Goal: Task Accomplishment & Management: Complete application form

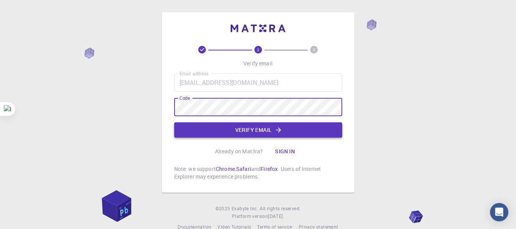
click at [237, 135] on button "Verify email" at bounding box center [258, 129] width 168 height 15
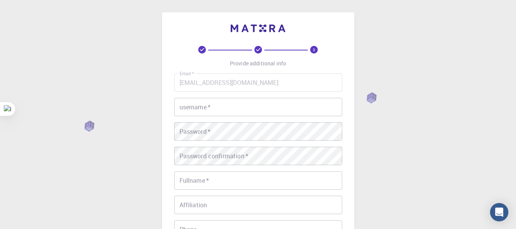
click at [228, 114] on input "username   *" at bounding box center [258, 107] width 168 height 18
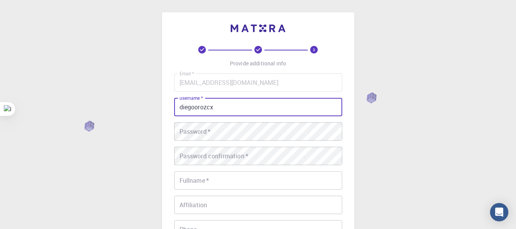
type input "diegoorozcx"
click at [203, 131] on div "Password   * Password   *" at bounding box center [258, 131] width 168 height 18
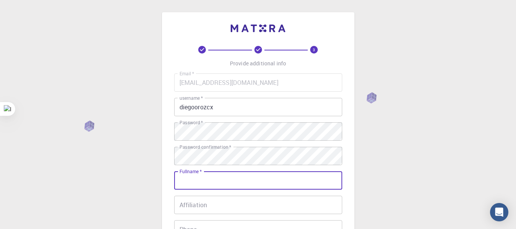
click at [271, 181] on input "Fullname   *" at bounding box center [258, 180] width 168 height 18
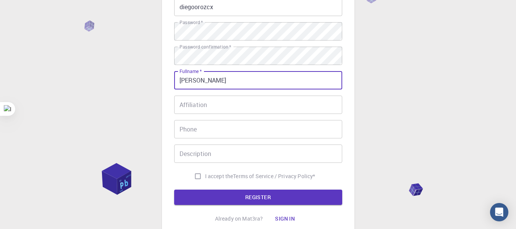
scroll to position [102, 0]
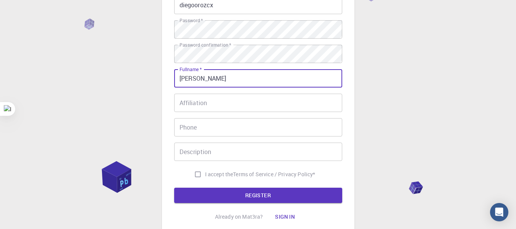
type input "[PERSON_NAME]"
click at [210, 112] on div "Email   * [EMAIL_ADDRESS][DOMAIN_NAME] Email   * username   * diegoorozcx usern…" at bounding box center [258, 76] width 168 height 210
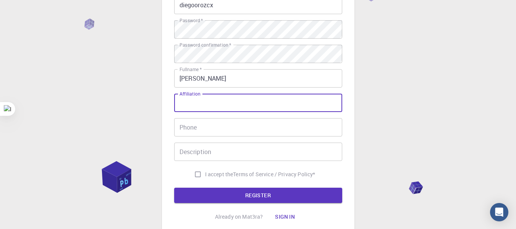
click at [209, 107] on input "Affiliation" at bounding box center [258, 103] width 168 height 18
click at [209, 122] on input "Phone" at bounding box center [258, 127] width 168 height 18
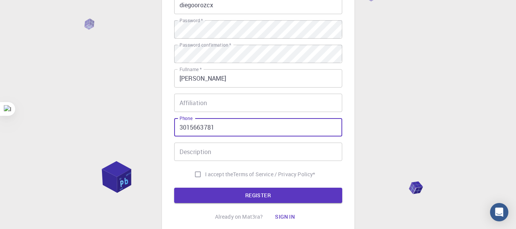
type input "3015663781"
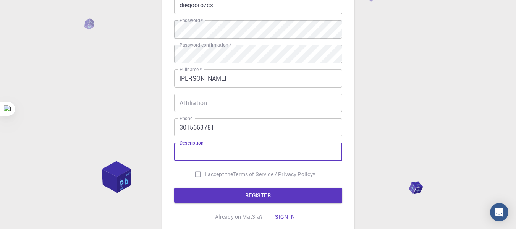
click at [202, 150] on div "Description Description" at bounding box center [258, 152] width 168 height 18
type input "uso estudiantil"
click at [195, 174] on input "I accept the Terms of Service / Privacy Policy *" at bounding box center [198, 174] width 15 height 15
checkbox input "true"
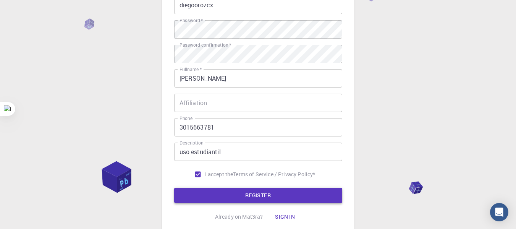
click at [207, 195] on button "REGISTER" at bounding box center [258, 195] width 168 height 15
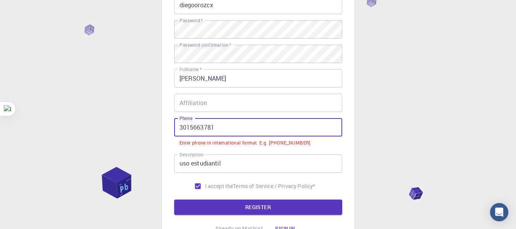
click at [180, 128] on input "3015663781" at bounding box center [258, 127] width 168 height 18
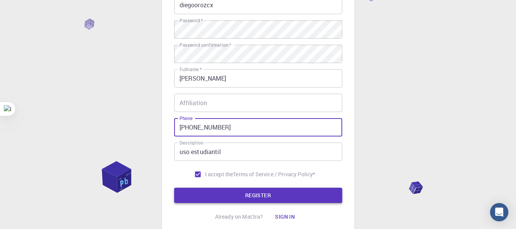
type input "[PHONE_NUMBER]"
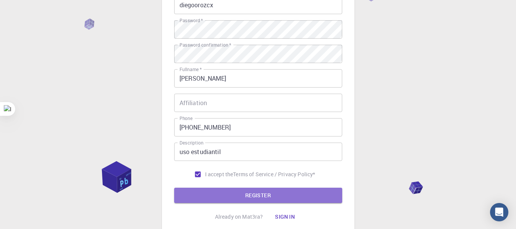
click at [226, 190] on button "REGISTER" at bounding box center [258, 195] width 168 height 15
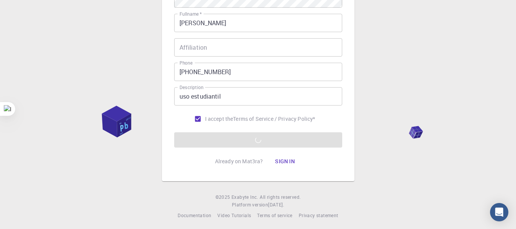
scroll to position [160, 0]
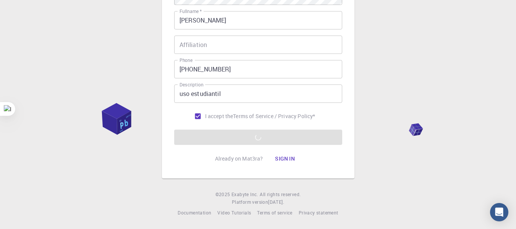
click at [291, 136] on form "Email   * [EMAIL_ADDRESS][DOMAIN_NAME] Email   * username   * diegoorozcx usern…" at bounding box center [258, 29] width 168 height 232
click at [200, 116] on input "I accept the Terms of Service / Privacy Policy *" at bounding box center [198, 116] width 15 height 15
checkbox input "true"
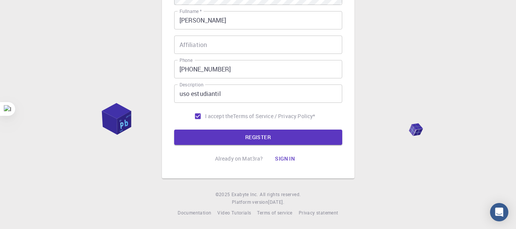
click at [221, 137] on button "REGISTER" at bounding box center [258, 137] width 168 height 15
click at [221, 137] on form "Email   * [EMAIL_ADDRESS][DOMAIN_NAME] Email   * username   * diegoorozcx usern…" at bounding box center [258, 29] width 168 height 232
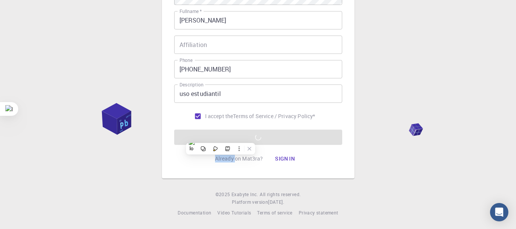
click at [351, 139] on div "3 Provide additional info Email   * [EMAIL_ADDRESS][DOMAIN_NAME] Email   * user…" at bounding box center [258, 15] width 193 height 326
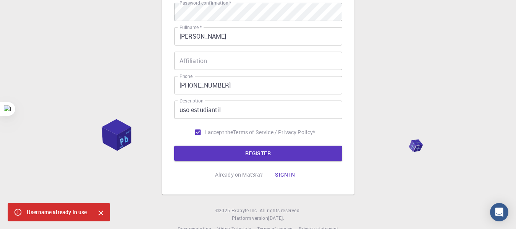
scroll to position [106, 0]
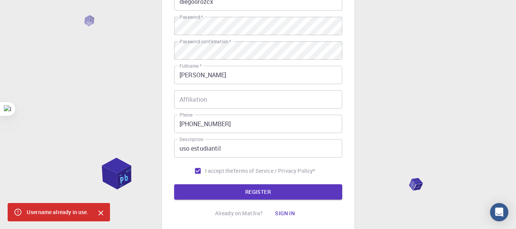
click at [516, 49] on html "3 Provide additional info Email   * [EMAIL_ADDRESS][DOMAIN_NAME] Email   * user…" at bounding box center [258, 88] width 516 height 389
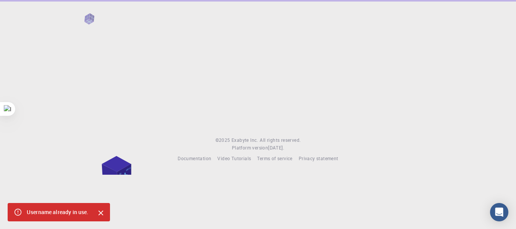
click at [224, 38] on div at bounding box center [258, 62] width 516 height 124
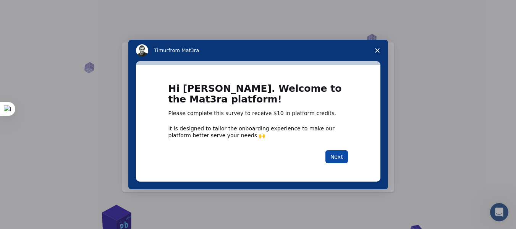
click at [346, 159] on button "Next" at bounding box center [337, 156] width 23 height 13
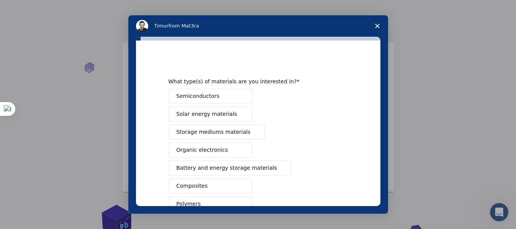
drag, startPoint x: 378, startPoint y: 104, endPoint x: 377, endPoint y: 116, distance: 12.4
click at [377, 116] on div "What type(s) of materials are you interested in? Semiconductors Solar energy ma…" at bounding box center [258, 125] width 260 height 177
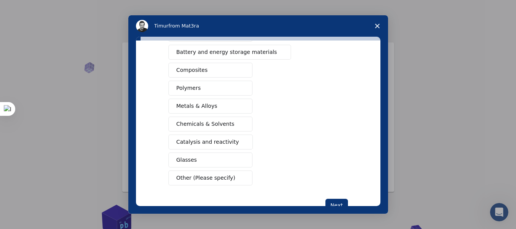
scroll to position [140, 0]
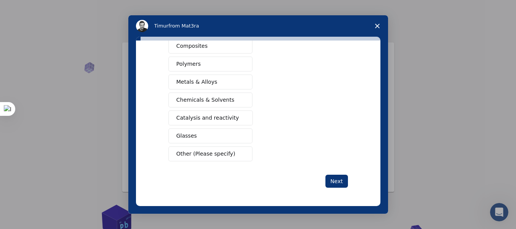
click at [333, 178] on button "Next" at bounding box center [337, 181] width 23 height 13
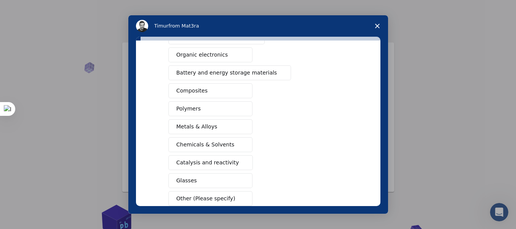
scroll to position [149, 0]
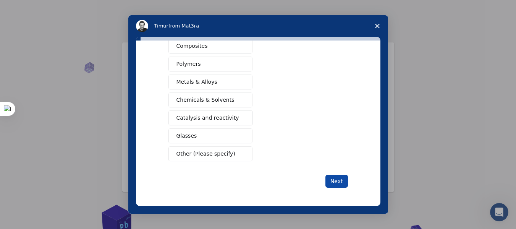
click at [330, 179] on button "Next" at bounding box center [337, 181] width 23 height 13
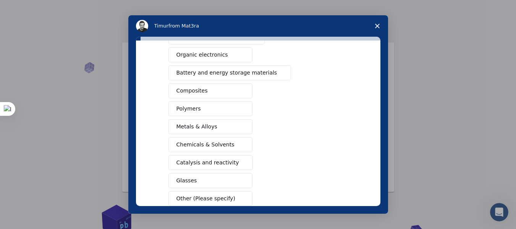
drag, startPoint x: 380, startPoint y: 104, endPoint x: 382, endPoint y: 139, distance: 34.4
click at [381, 138] on div "What type(s) of materials are you interested in? This is a required response Se…" at bounding box center [258, 125] width 260 height 177
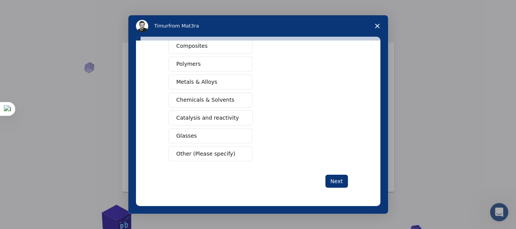
click at [218, 151] on span "Other (Please specify)" at bounding box center [206, 154] width 59 height 8
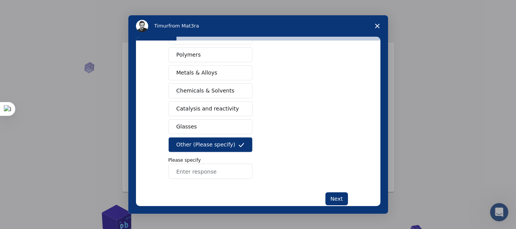
scroll to position [140, 0]
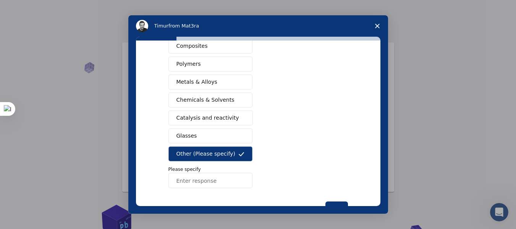
click at [208, 178] on input "Enter response" at bounding box center [211, 180] width 84 height 15
type input "ev3 o spike prime"
click at [332, 204] on button "Next" at bounding box center [337, 207] width 23 height 13
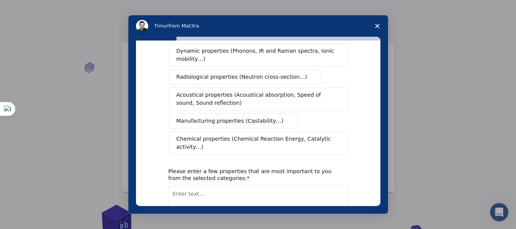
scroll to position [0, 0]
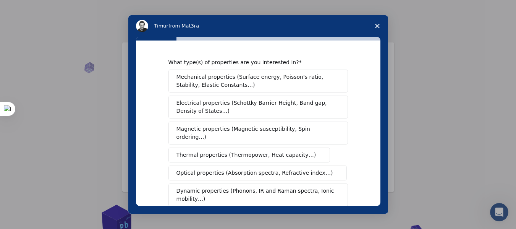
drag, startPoint x: 375, startPoint y: 75, endPoint x: 375, endPoint y: 85, distance: 9.9
click at [375, 86] on div "What type(s) of properties are you interested in? Mechanical properties (Surfac…" at bounding box center [258, 124] width 245 height 166
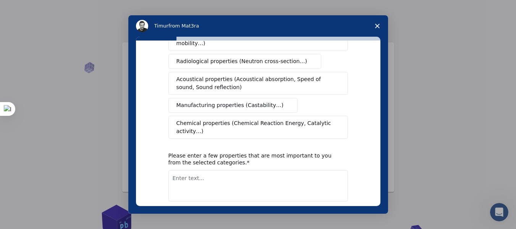
scroll to position [154, 0]
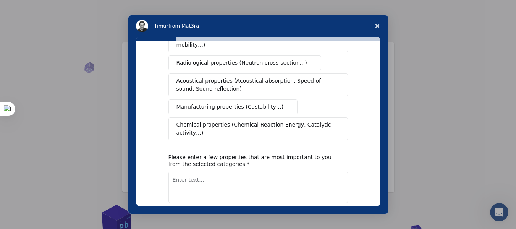
click at [299, 121] on span "Chemical properties (Chemical Reaction Energy, Catalytic activity…)" at bounding box center [256, 129] width 158 height 16
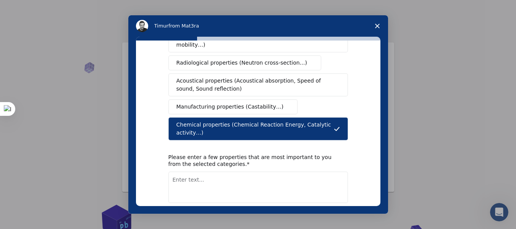
click at [250, 103] on span "Manufacturing properties (Castability…)" at bounding box center [230, 107] width 107 height 8
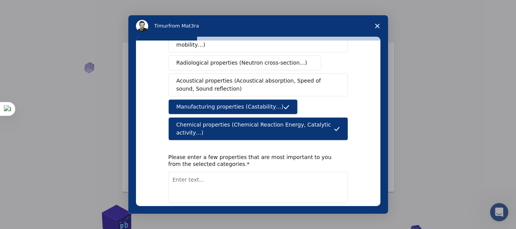
click at [246, 78] on span "Acoustical properties (Acoustical absorption, Speed of sound, Sound reflection)" at bounding box center [256, 85] width 159 height 16
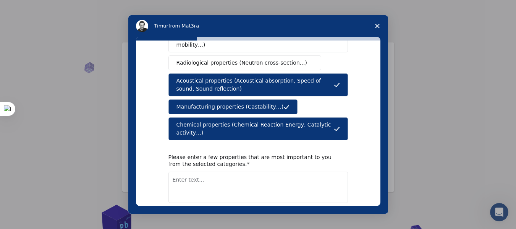
click at [245, 60] on button "Radiological properties (Neutron cross-section…)" at bounding box center [245, 62] width 153 height 15
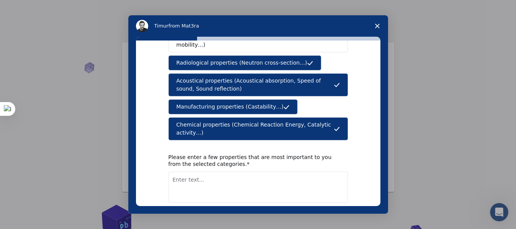
drag, startPoint x: 381, startPoint y: 123, endPoint x: 382, endPoint y: 112, distance: 11.2
click at [382, 112] on div "What type(s) of properties are you interested in? Mechanical properties (Surfac…" at bounding box center [258, 125] width 260 height 177
click at [293, 121] on span "Chemical properties (Chemical Reaction Energy, Catalytic activity…)" at bounding box center [256, 129] width 158 height 16
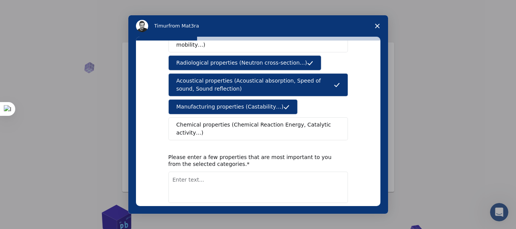
click at [262, 103] on button "Manufacturing properties (Castability…)" at bounding box center [234, 106] width 130 height 15
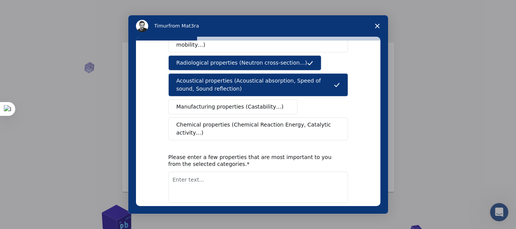
click at [270, 80] on span "Acoustical properties (Acoustical absorption, Speed of sound, Sound reflection)" at bounding box center [256, 85] width 158 height 16
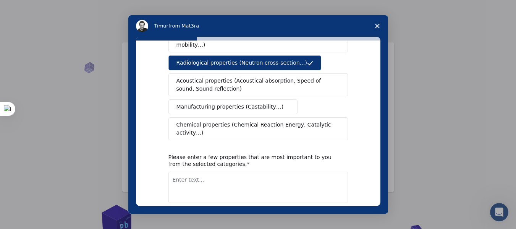
click at [257, 59] on button "Radiological properties (Neutron cross-section…)" at bounding box center [245, 62] width 153 height 15
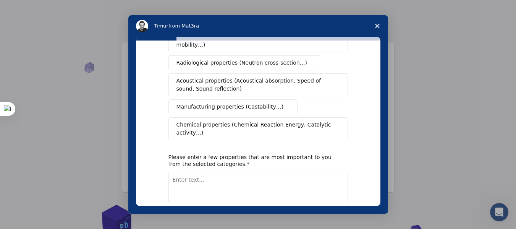
scroll to position [9, 0]
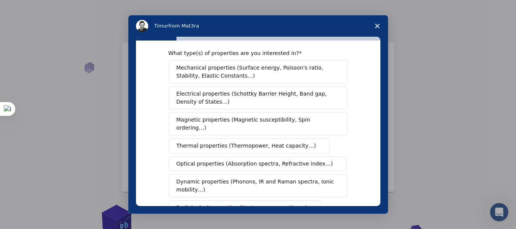
click at [284, 75] on span "Mechanical properties (Surface energy, Poisson's ratio, Stability, Elastic Cons…" at bounding box center [256, 72] width 159 height 16
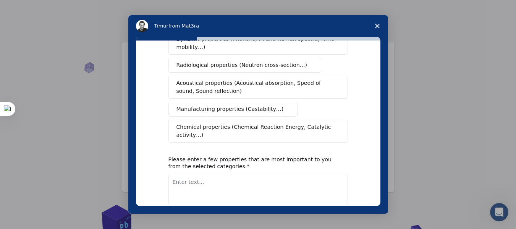
scroll to position [172, 0]
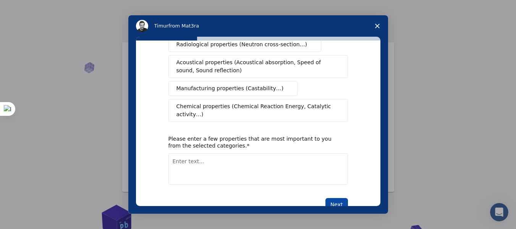
click at [331, 198] on button "Next" at bounding box center [337, 204] width 23 height 13
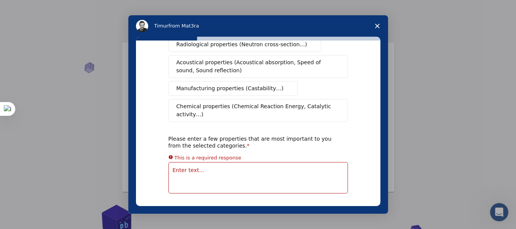
click at [331, 186] on div "What type(s) of properties are you interested in? Mechanical properties (Surfac…" at bounding box center [259, 52] width 180 height 333
click at [377, 29] on span "Close survey" at bounding box center [377, 25] width 21 height 21
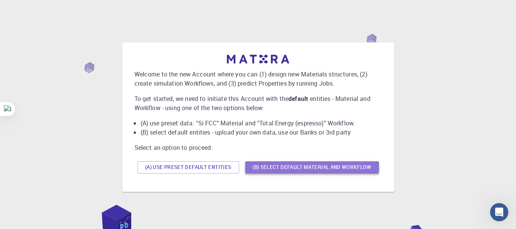
click at [297, 162] on button "(B) Select default material and workflow" at bounding box center [312, 167] width 134 height 12
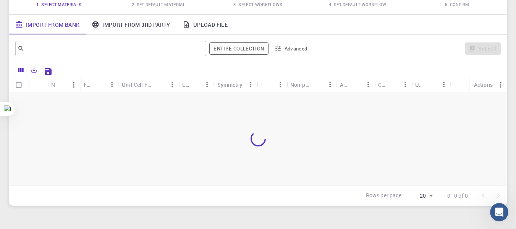
scroll to position [89, 0]
